Goal: Task Accomplishment & Management: Use online tool/utility

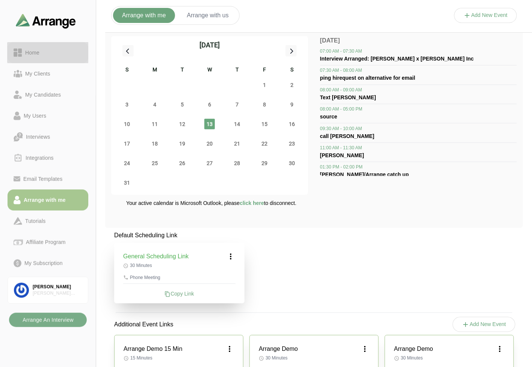
click at [38, 46] on link "Home" at bounding box center [48, 52] width 81 height 21
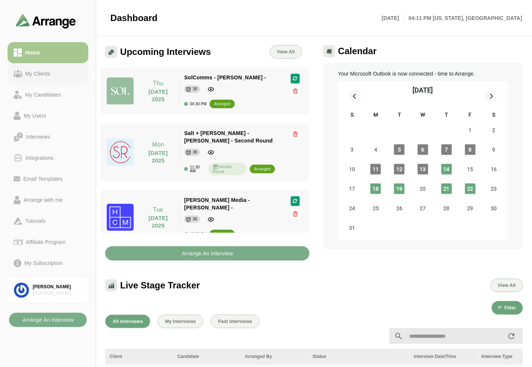
click at [42, 67] on link "My Clients" at bounding box center [48, 73] width 81 height 21
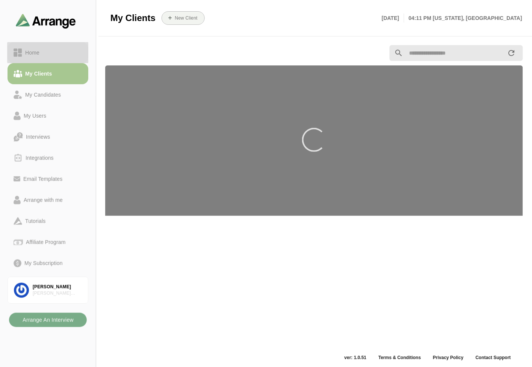
click at [43, 55] on div "Home" at bounding box center [48, 52] width 69 height 9
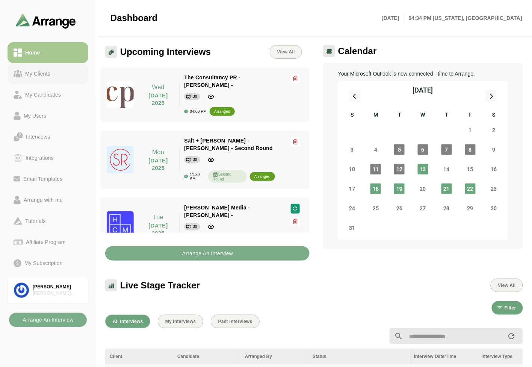
click at [38, 73] on div "My Clients" at bounding box center [37, 73] width 31 height 9
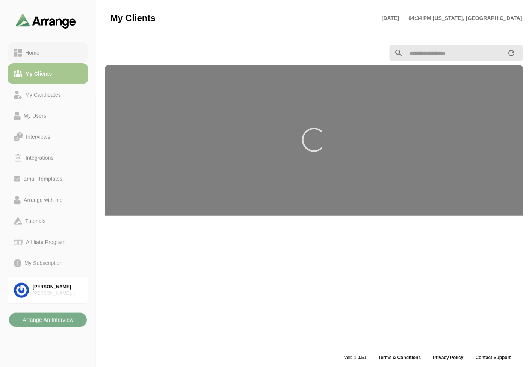
click at [49, 52] on div "Home" at bounding box center [48, 52] width 69 height 9
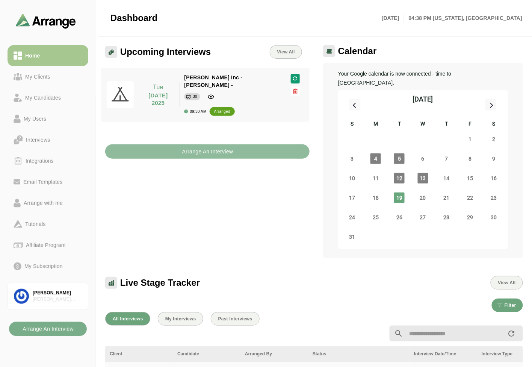
click at [217, 148] on b "Arrange An Interview" at bounding box center [207, 151] width 51 height 14
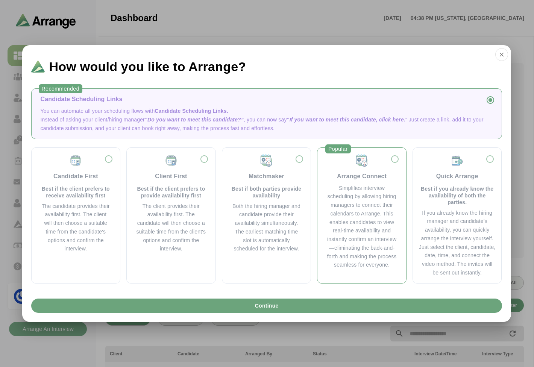
click at [363, 198] on div "Simplifies interview scheduling by allowing hiring managers to connect their ca…" at bounding box center [361, 227] width 71 height 86
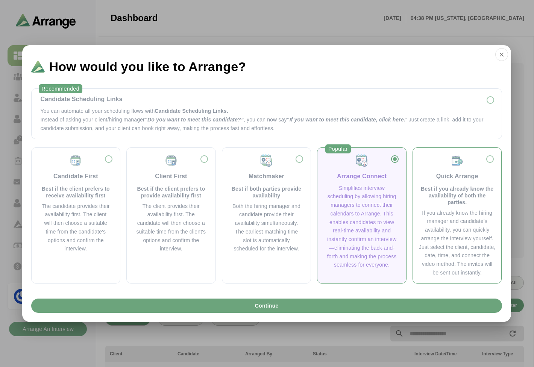
click at [499, 159] on div "Quick Arrange Best if you already know the availability of both the parties. If…" at bounding box center [456, 215] width 89 height 136
click at [491, 162] on div "Quick Arrange Best if you already know the availability of both the parties." at bounding box center [457, 180] width 77 height 52
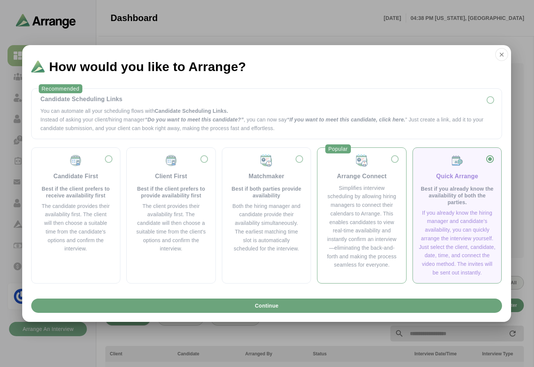
click at [362, 177] on div "Arrange Connect" at bounding box center [362, 176] width 50 height 9
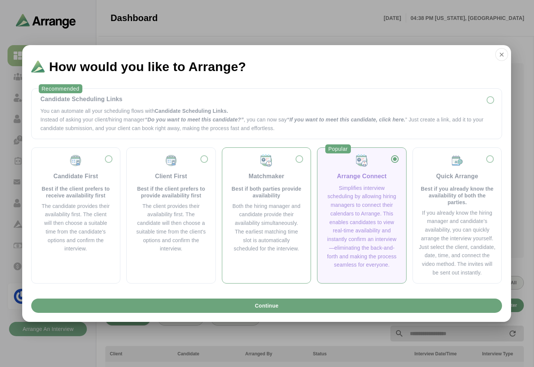
click at [279, 173] on div "Matchmaker" at bounding box center [266, 176] width 36 height 9
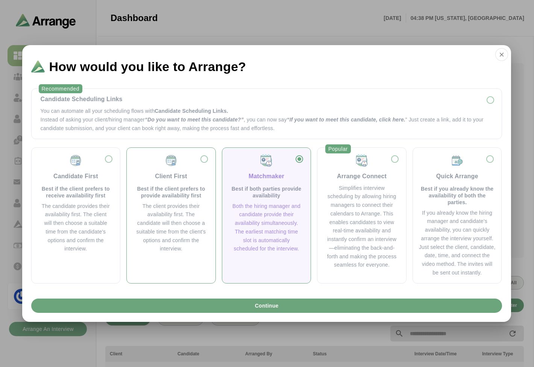
click at [171, 167] on img at bounding box center [171, 161] width 14 height 14
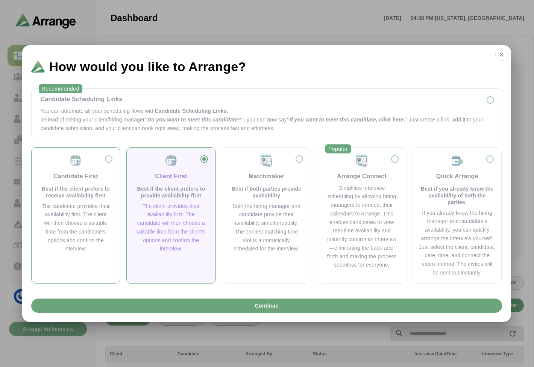
click at [74, 172] on div "Candidate First" at bounding box center [75, 176] width 45 height 9
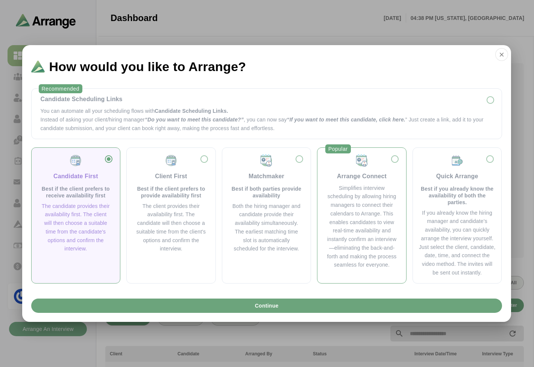
click at [387, 184] on div "Simplifies interview scheduling by allowing hiring managers to connect their ca…" at bounding box center [361, 227] width 71 height 86
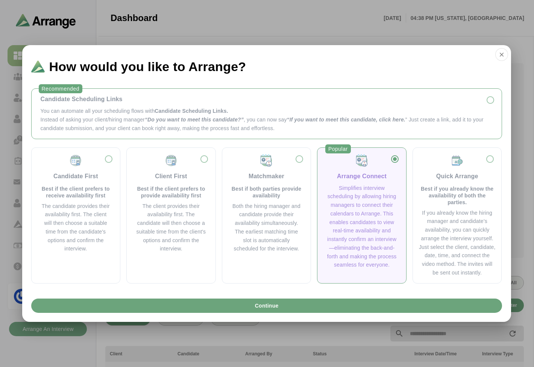
click at [103, 115] on p "Instead of asking your client/hiring manager “Do you want to meet this candidat…" at bounding box center [267, 123] width 452 height 17
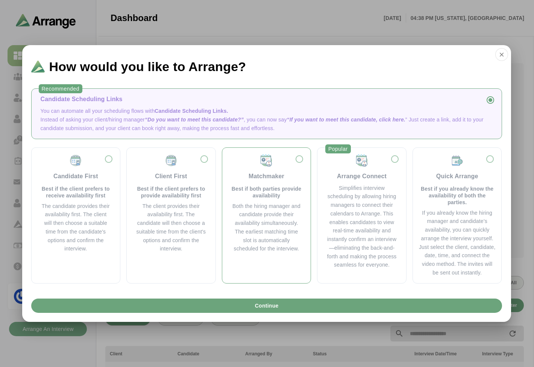
drag, startPoint x: 345, startPoint y: 207, endPoint x: 284, endPoint y: 212, distance: 60.7
click at [347, 207] on div "Simplifies interview scheduling by allowing hiring managers to connect their ca…" at bounding box center [361, 227] width 71 height 86
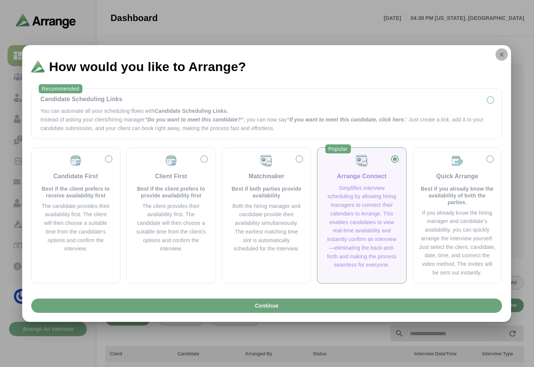
click at [501, 56] on icon "button" at bounding box center [501, 54] width 7 height 7
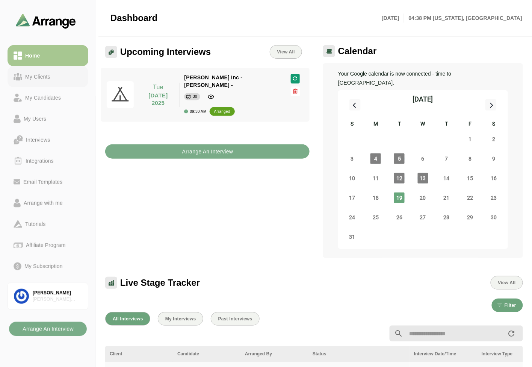
click at [34, 83] on link "My Clients" at bounding box center [48, 76] width 81 height 21
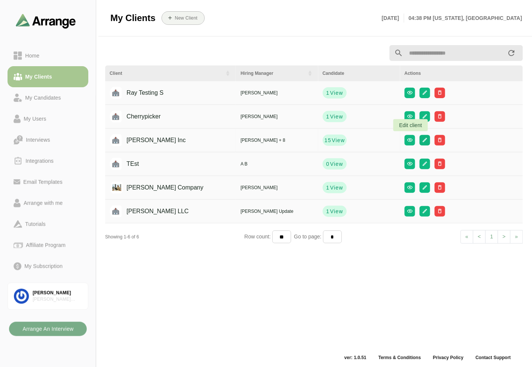
click at [420, 138] on button "button" at bounding box center [425, 140] width 11 height 11
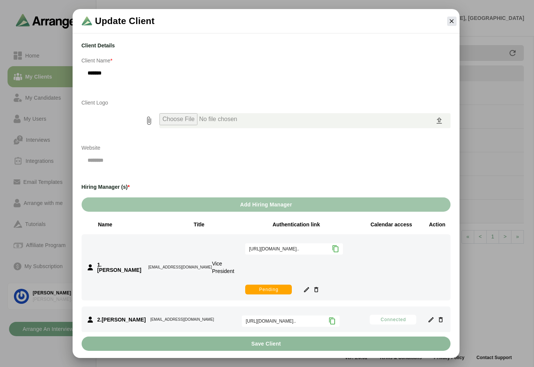
click at [252, 207] on span "Add Hiring Manager" at bounding box center [265, 204] width 52 height 14
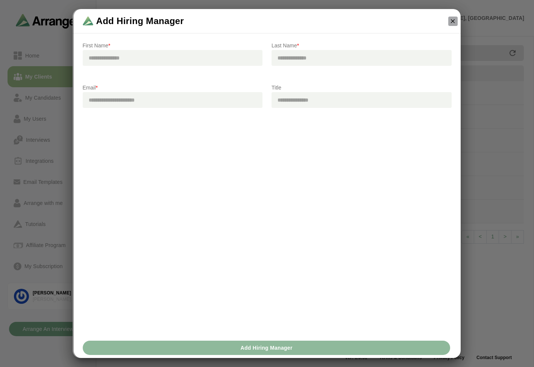
click at [451, 24] on button "button" at bounding box center [452, 21] width 9 height 9
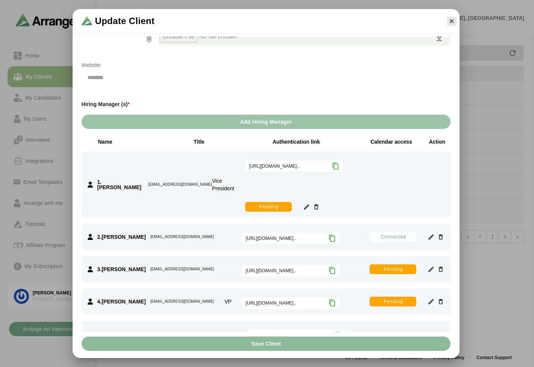
scroll to position [83, 0]
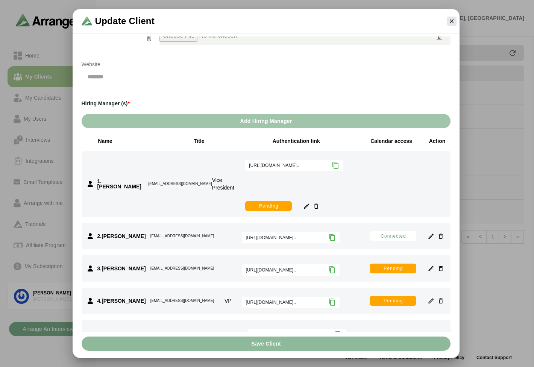
click at [242, 126] on span "Add Hiring Manager" at bounding box center [265, 121] width 52 height 14
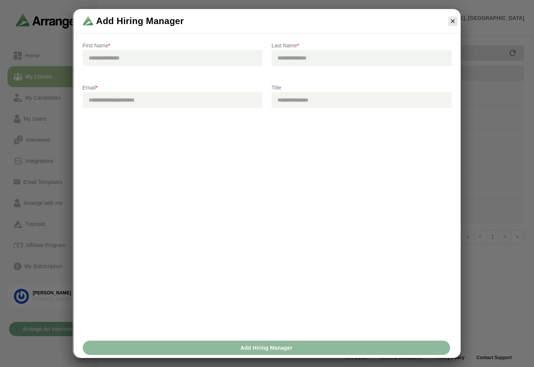
click at [119, 57] on input "text" at bounding box center [173, 58] width 180 height 16
type input "*"
type input "***"
type input "*"
type input "*****"
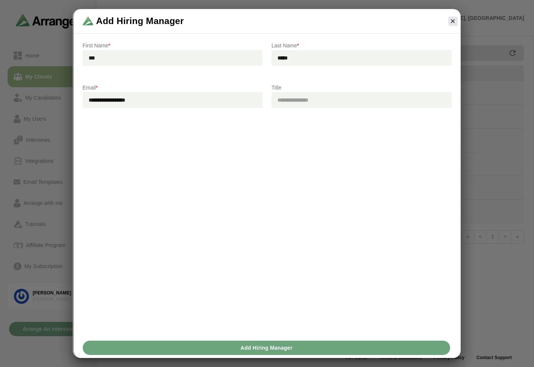
type input "**********"
type input "***"
click at [268, 347] on span "Add Hiring Manager" at bounding box center [266, 347] width 52 height 14
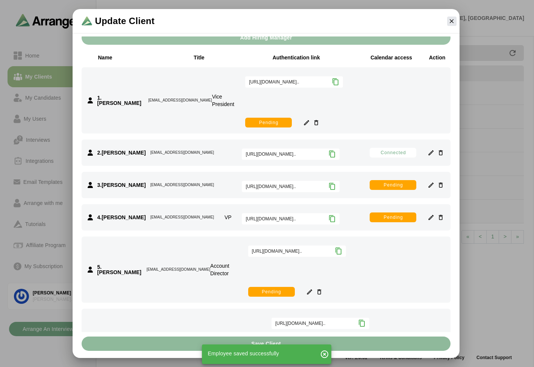
scroll to position [315, 0]
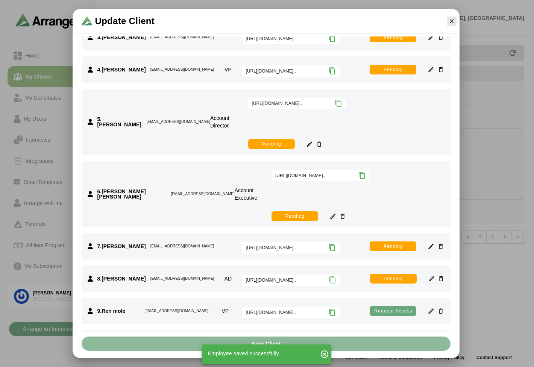
click at [390, 340] on span "Request access" at bounding box center [393, 343] width 38 height 6
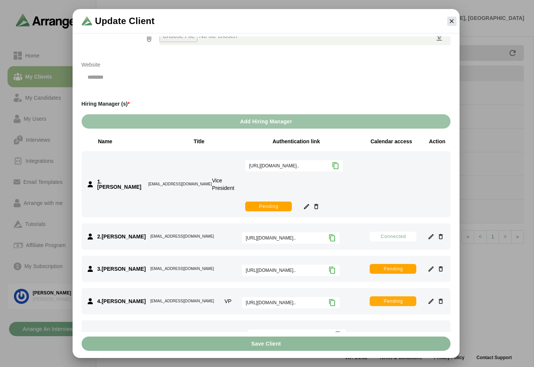
scroll to position [83, 0]
click at [455, 23] on button "button" at bounding box center [451, 21] width 9 height 9
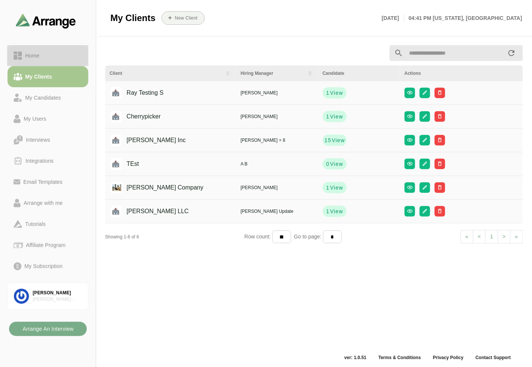
click at [36, 48] on link "Home" at bounding box center [48, 55] width 81 height 21
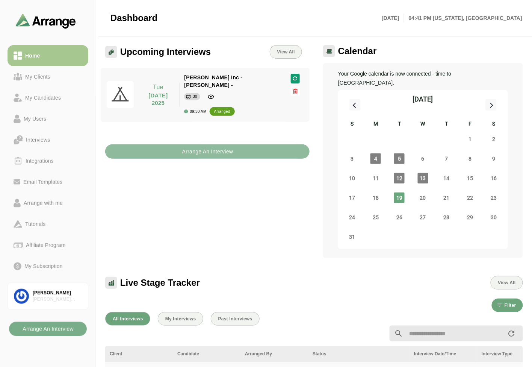
click at [225, 145] on b "Arrange An Interview" at bounding box center [207, 151] width 51 height 14
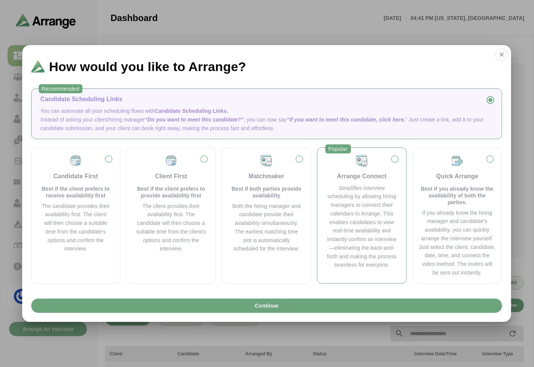
drag, startPoint x: 378, startPoint y: 201, endPoint x: 366, endPoint y: 215, distance: 17.9
click at [378, 201] on div "Simplifies interview scheduling by allowing hiring managers to connect their ca…" at bounding box center [361, 227] width 71 height 86
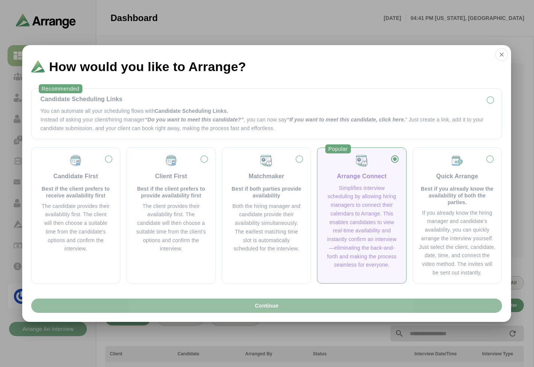
click at [310, 305] on button "Continue" at bounding box center [266, 305] width 471 height 14
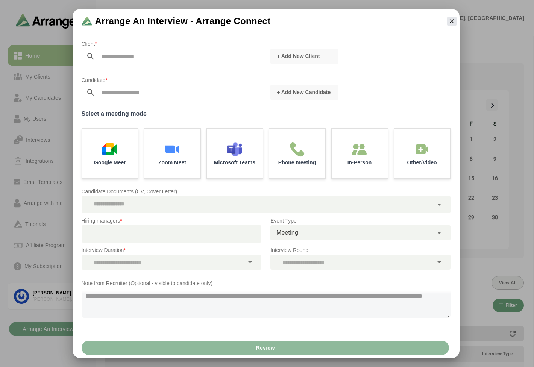
click at [136, 61] on input "text" at bounding box center [178, 56] width 166 height 16
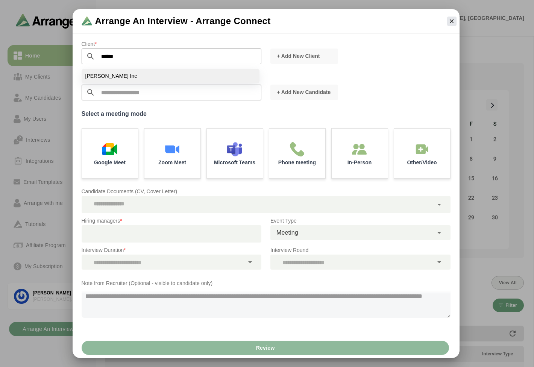
click at [117, 70] on li "Jay Inc" at bounding box center [171, 76] width 178 height 14
type input "*******"
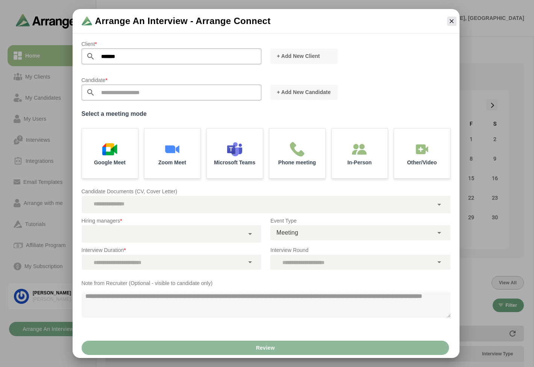
click at [114, 91] on input "text" at bounding box center [178, 93] width 166 height 16
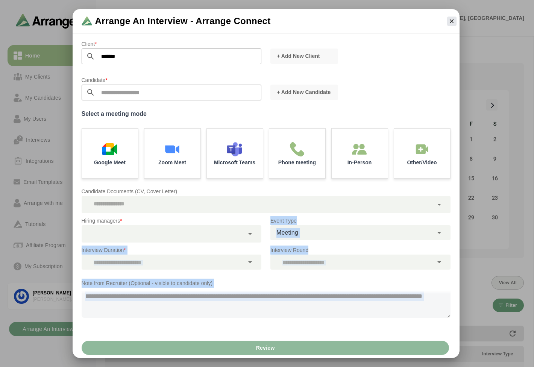
drag, startPoint x: 268, startPoint y: 347, endPoint x: 198, endPoint y: 232, distance: 134.9
click at [198, 232] on div "**********" at bounding box center [266, 183] width 387 height 349
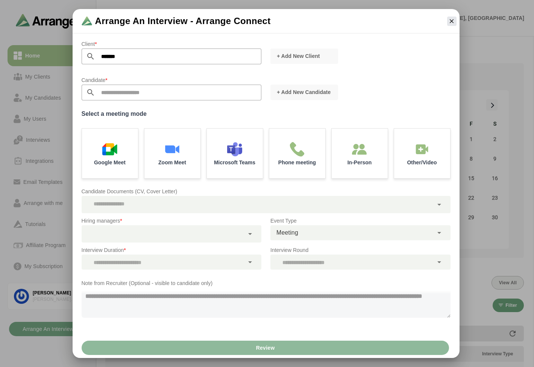
click at [182, 215] on div "Hiring managers *" at bounding box center [171, 229] width 189 height 35
click at [279, 349] on div "Review" at bounding box center [266, 347] width 387 height 20
click at [262, 348] on div "Review" at bounding box center [266, 347] width 387 height 20
click at [112, 94] on input "text" at bounding box center [178, 93] width 166 height 16
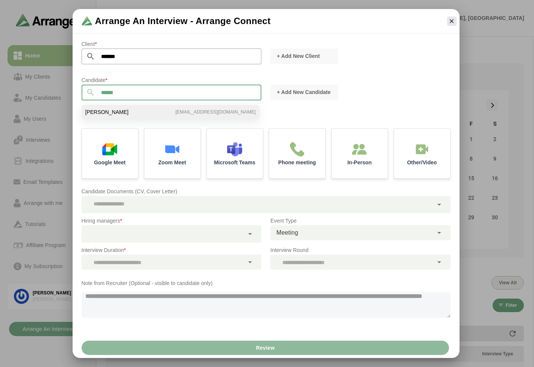
click at [114, 109] on li "Tom Breslin bgabay88+99@gmail.com" at bounding box center [171, 112] width 178 height 14
type input "**********"
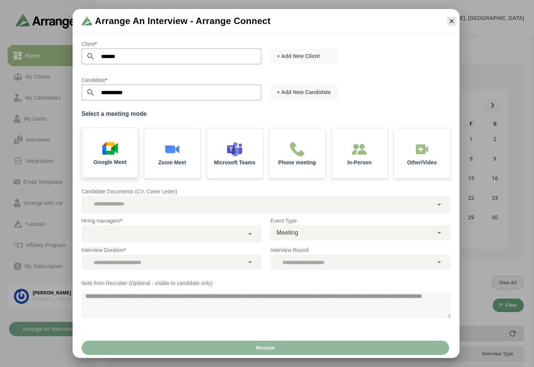
click at [112, 152] on img at bounding box center [110, 148] width 16 height 16
click at [120, 231] on div at bounding box center [163, 233] width 163 height 17
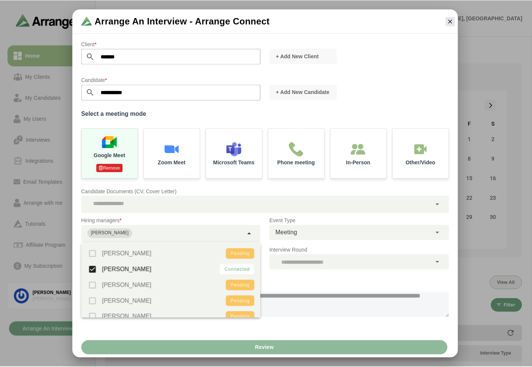
scroll to position [88, 0]
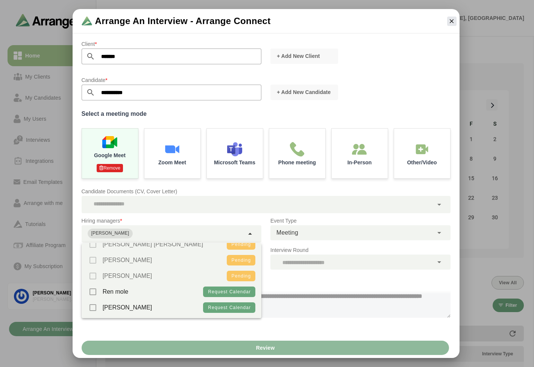
click at [77, 283] on div "Note from Recruiter (Optional - visible to candidate only) 0 / 500" at bounding box center [266, 302] width 378 height 56
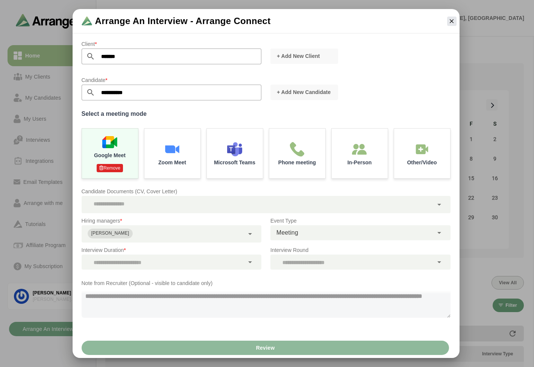
click at [190, 263] on div at bounding box center [163, 261] width 163 height 15
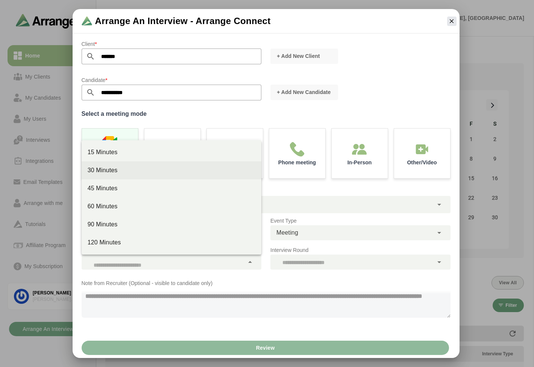
click at [129, 172] on div "30 Minutes" at bounding box center [172, 170] width 168 height 9
type input "**"
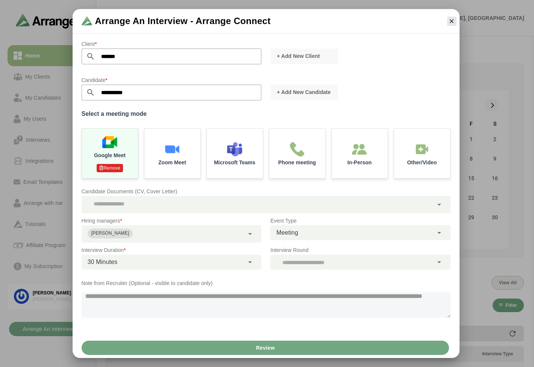
click at [268, 345] on span "Review" at bounding box center [264, 347] width 19 height 14
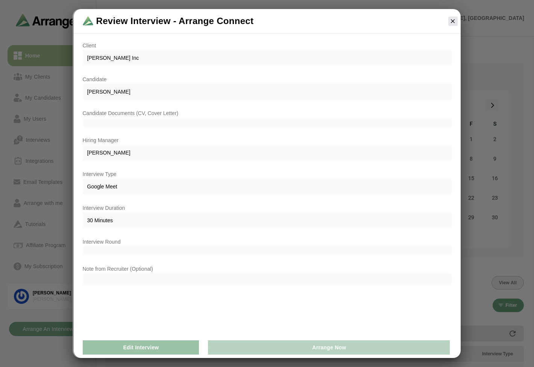
click at [318, 347] on span "Arrange Now" at bounding box center [329, 347] width 34 height 14
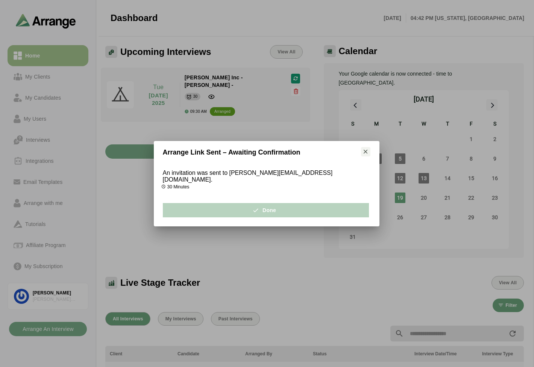
click at [303, 209] on button "Done" at bounding box center [266, 210] width 206 height 14
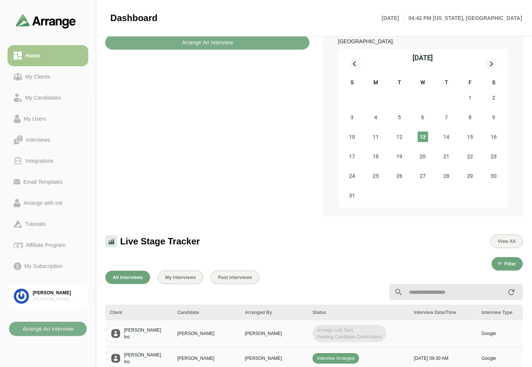
scroll to position [125, 0]
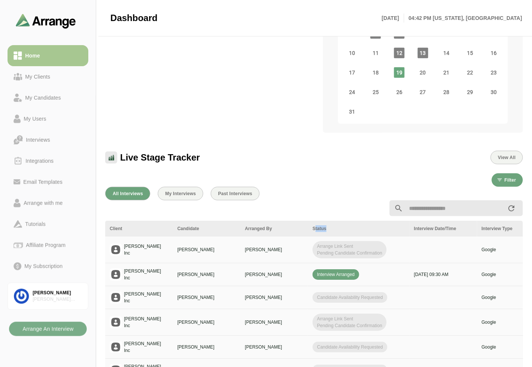
drag, startPoint x: 315, startPoint y: 220, endPoint x: 332, endPoint y: 219, distance: 16.9
click at [332, 225] on div "Status" at bounding box center [359, 228] width 92 height 7
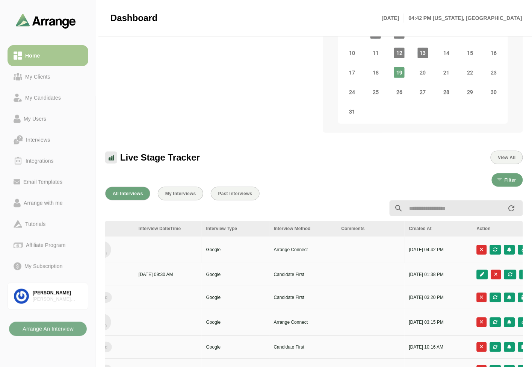
scroll to position [0, 316]
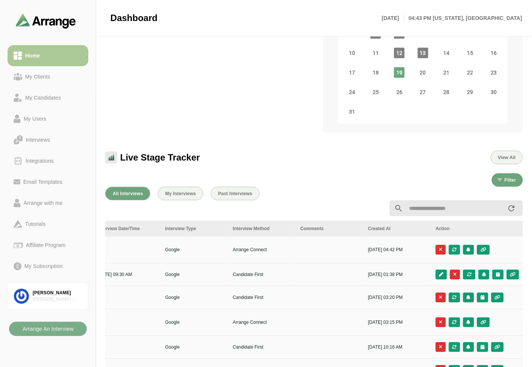
click at [49, 70] on link "My Clients" at bounding box center [48, 76] width 81 height 21
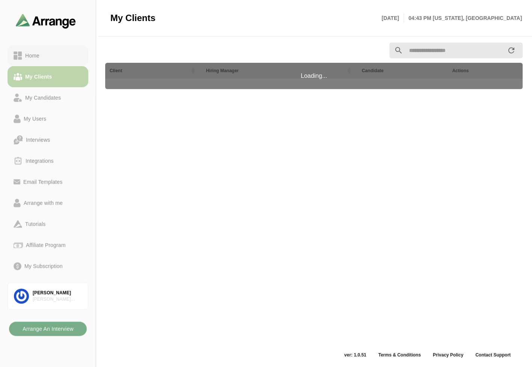
scroll to position [2, 0]
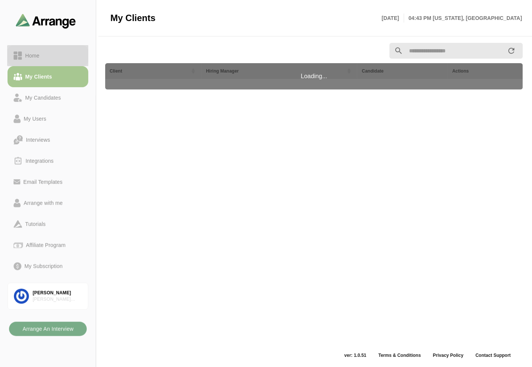
click at [55, 47] on link "Home" at bounding box center [48, 55] width 81 height 21
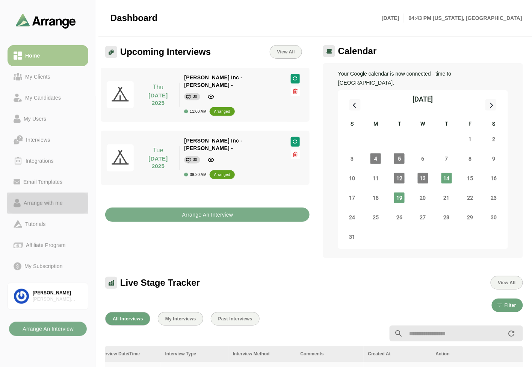
click at [38, 206] on div "Arrange with me" at bounding box center [43, 202] width 45 height 9
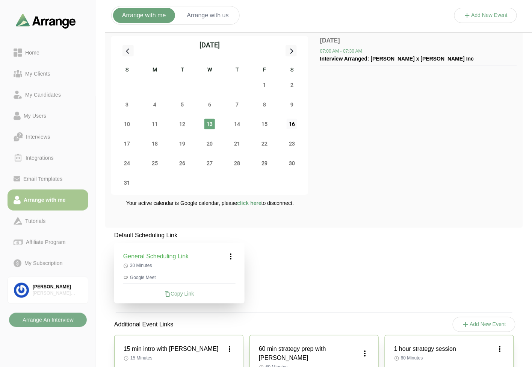
click at [292, 124] on span "16" at bounding box center [292, 124] width 11 height 11
click at [185, 294] on div "Copy Link" at bounding box center [179, 294] width 112 height 8
click at [308, 199] on div "Saturday 16th Aug No events scheduled for the day." at bounding box center [209, 210] width 197 height 23
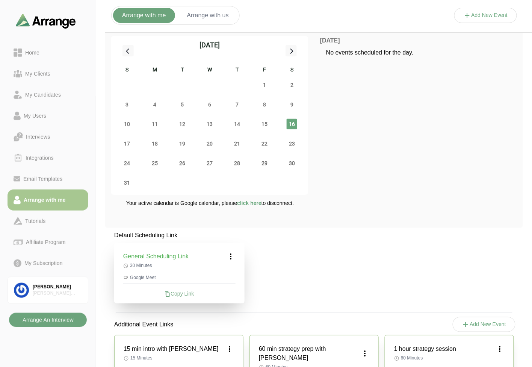
click at [63, 322] on b "Arrange An Interview" at bounding box center [47, 320] width 51 height 14
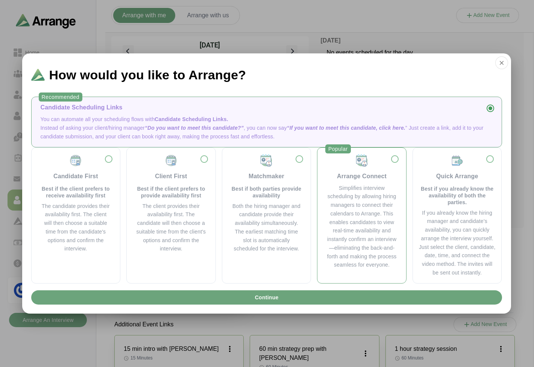
click at [349, 185] on div "Simplifies interview scheduling by allowing hiring managers to connect their ca…" at bounding box center [361, 227] width 71 height 86
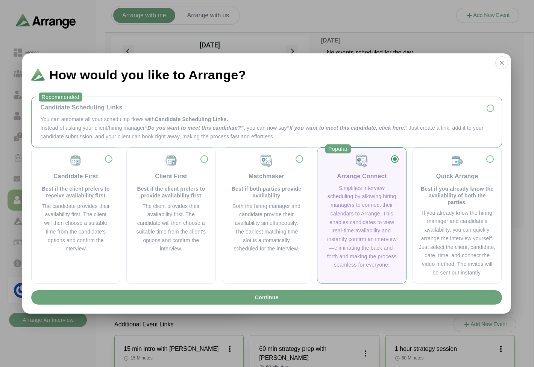
click at [256, 133] on p "Instead of asking your client/hiring manager “Do you want to meet this candidat…" at bounding box center [267, 132] width 452 height 17
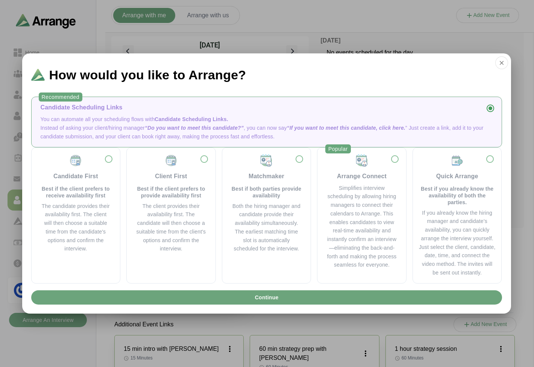
drag, startPoint x: 144, startPoint y: 121, endPoint x: 148, endPoint y: 124, distance: 5.3
click at [144, 121] on p "You can automate all your scheduling flows with Candidate Scheduling Links." at bounding box center [267, 119] width 452 height 9
click at [271, 293] on span "Continue" at bounding box center [266, 297] width 24 height 14
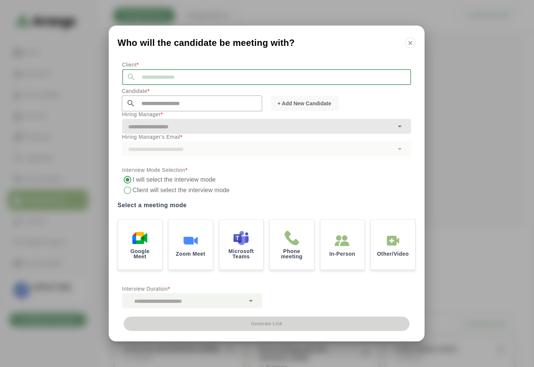
click at [164, 77] on input "text" at bounding box center [273, 77] width 275 height 16
click at [145, 89] on li "Jay Inc" at bounding box center [194, 88] width 145 height 15
type input "*******"
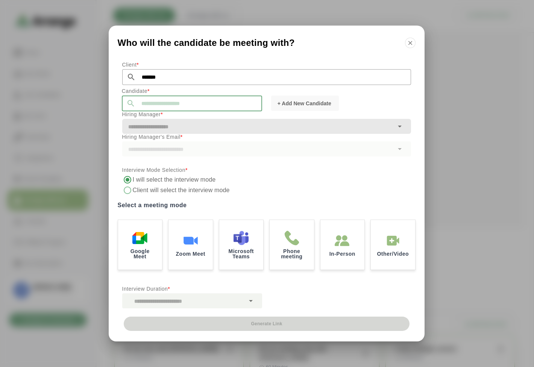
click at [159, 105] on input "text" at bounding box center [198, 103] width 127 height 16
click at [163, 115] on li "Tom Breslin bgabay88+99@gmail.com" at bounding box center [194, 114] width 145 height 15
type input "**********"
click at [145, 234] on img at bounding box center [140, 237] width 16 height 16
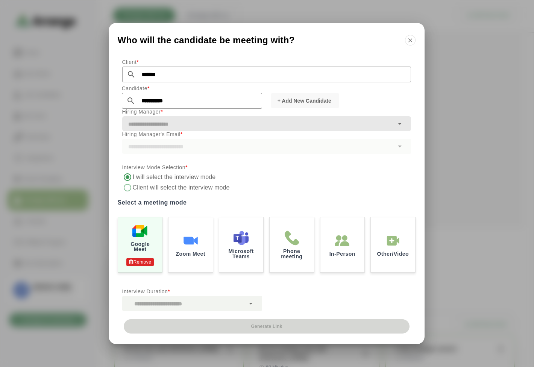
click at [172, 303] on div at bounding box center [183, 303] width 123 height 15
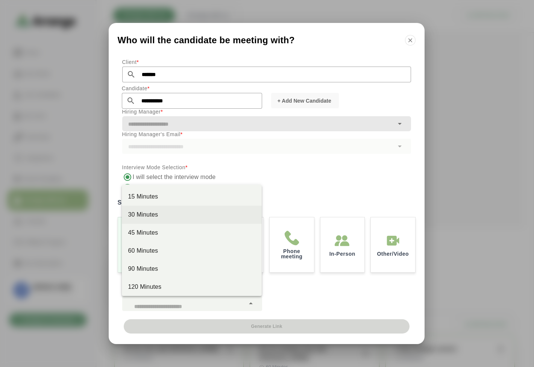
click at [153, 212] on div "30 Minutes" at bounding box center [192, 214] width 128 height 9
type input "**"
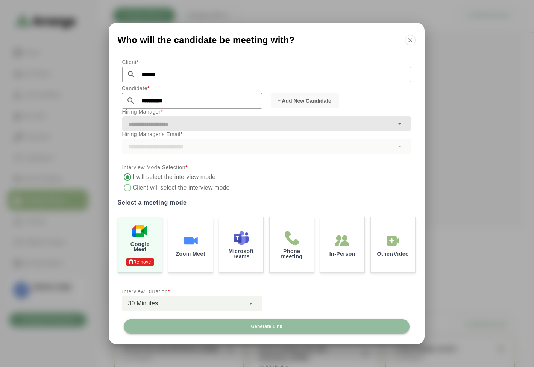
click at [262, 321] on button "Generate Link" at bounding box center [267, 326] width 286 height 14
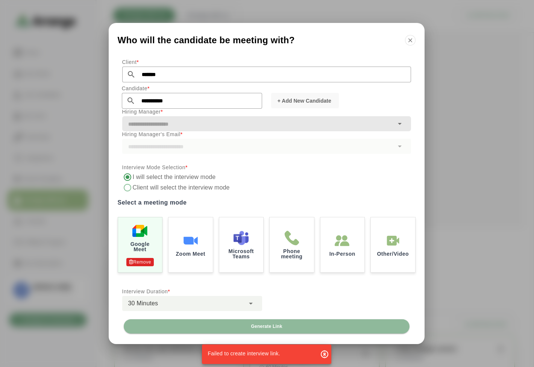
click at [324, 356] on icon "button" at bounding box center [324, 354] width 9 height 9
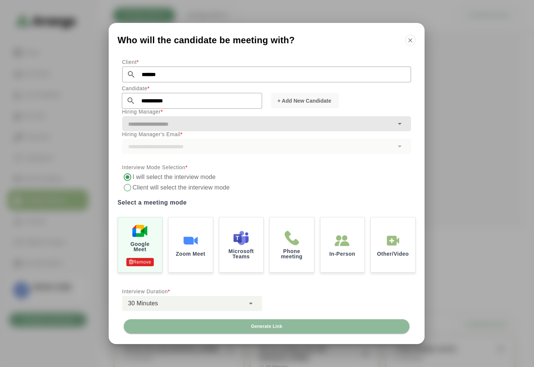
click at [194, 133] on p "Hiring Manager's Email *" at bounding box center [266, 134] width 289 height 9
click at [200, 126] on input "text" at bounding box center [257, 124] width 271 height 11
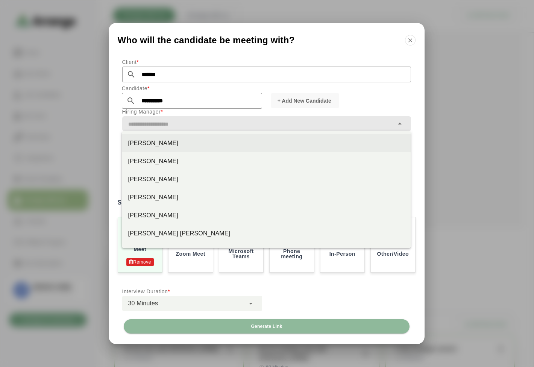
click at [162, 145] on div "Jay Smith" at bounding box center [266, 143] width 277 height 9
type input "*********"
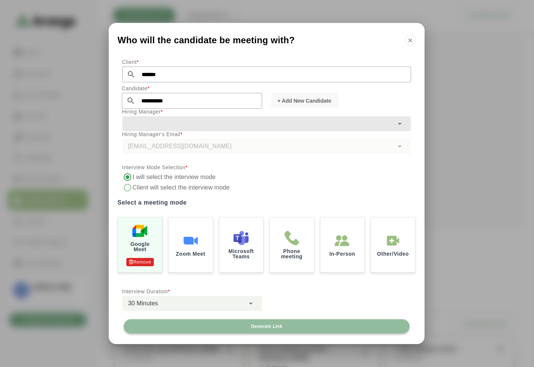
click at [273, 323] on span "Generate Link" at bounding box center [266, 326] width 32 height 6
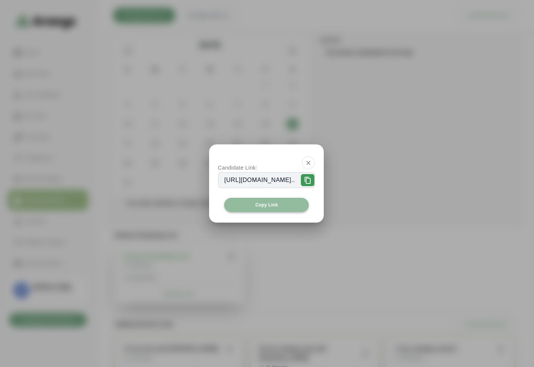
click at [255, 203] on span "Copy Link" at bounding box center [266, 205] width 23 height 6
click at [312, 162] on icon "button" at bounding box center [308, 162] width 7 height 7
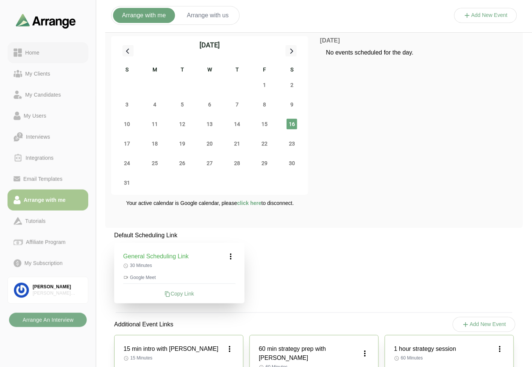
click at [53, 52] on div "Home" at bounding box center [48, 52] width 69 height 9
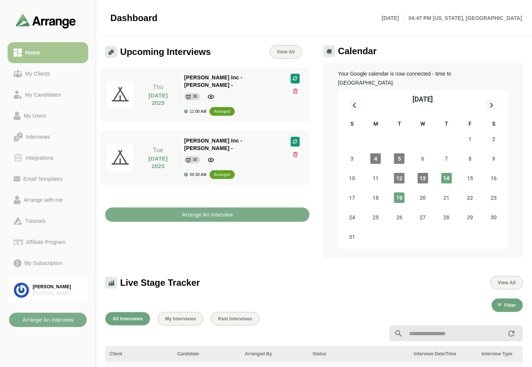
click at [299, 194] on div "Arrange An Interview" at bounding box center [207, 210] width 213 height 32
click at [53, 73] on div "My Clients" at bounding box center [37, 73] width 31 height 9
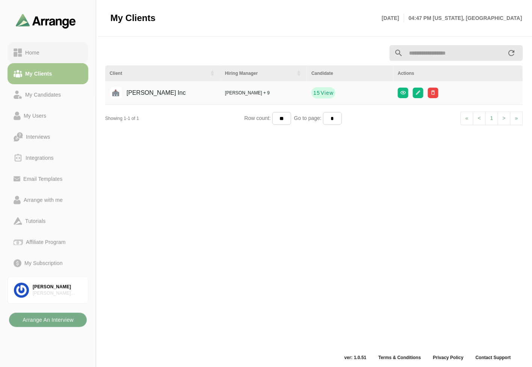
click at [52, 44] on link "Home" at bounding box center [48, 52] width 81 height 21
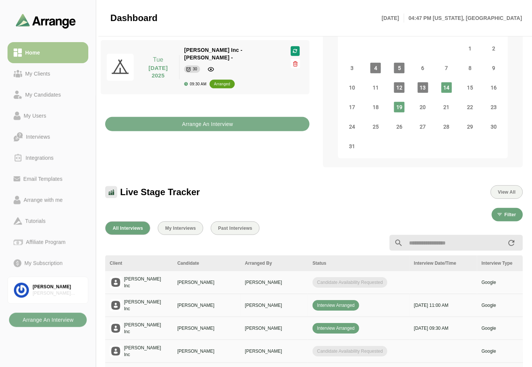
scroll to position [125, 0]
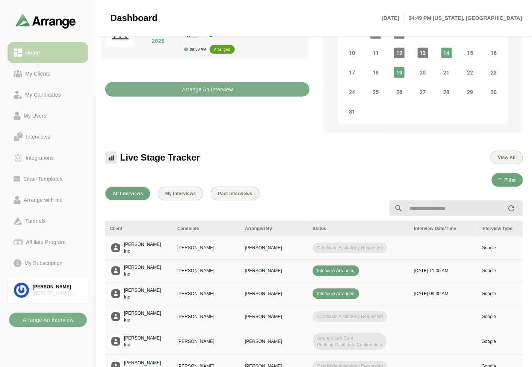
click at [56, 61] on link "Home" at bounding box center [48, 52] width 81 height 21
